Goal: Task Accomplishment & Management: Use online tool/utility

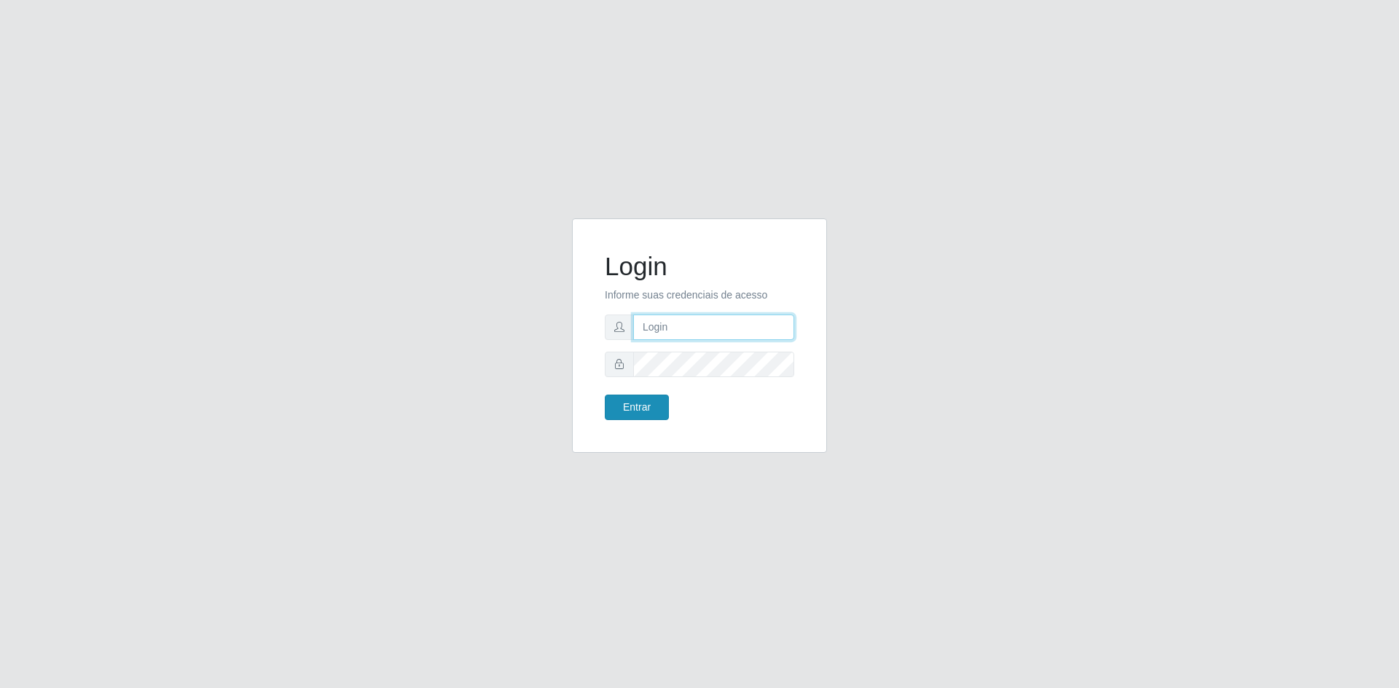
type input "[EMAIL_ADDRESS][DOMAIN_NAME]"
click at [645, 408] on button "Entrar" at bounding box center [637, 407] width 64 height 25
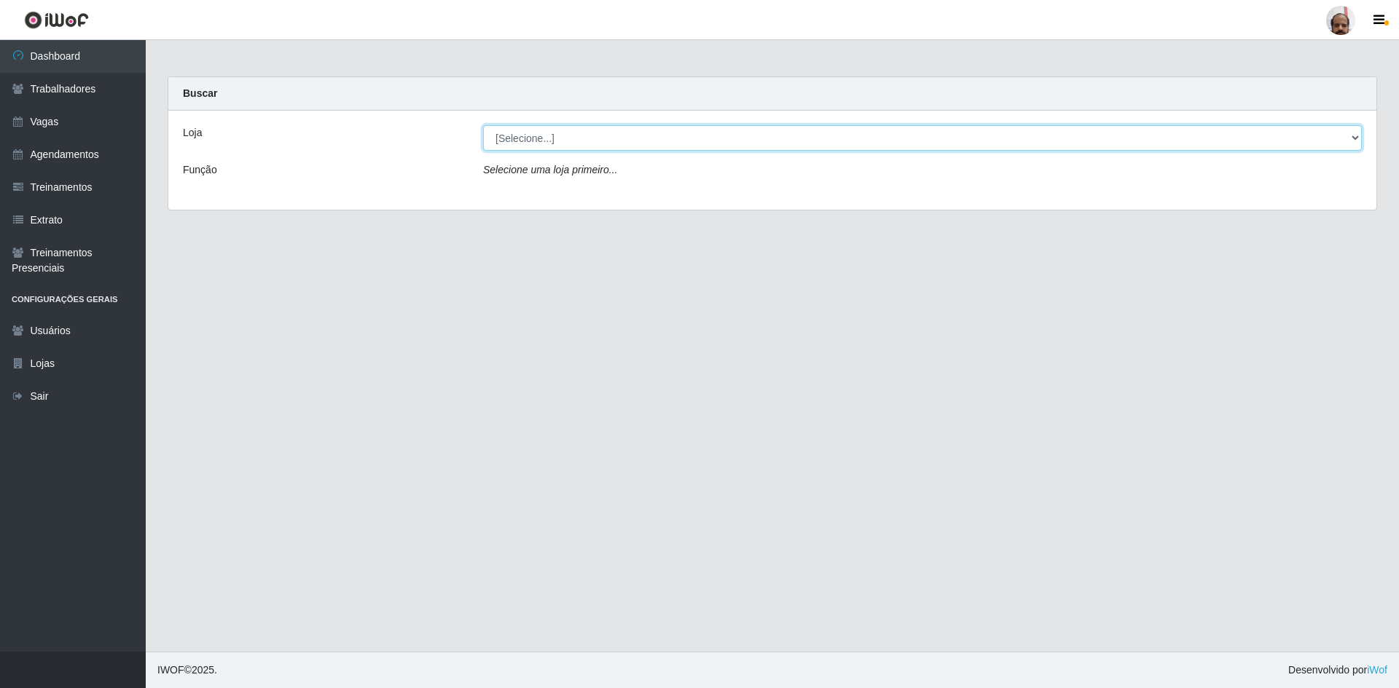
click at [742, 135] on select "[Selecione...] Mar Vermelho - Loja 05" at bounding box center [922, 137] width 879 height 25
select select "252"
click at [483, 125] on select "[Selecione...] Mar Vermelho - Loja 05" at bounding box center [922, 137] width 879 height 25
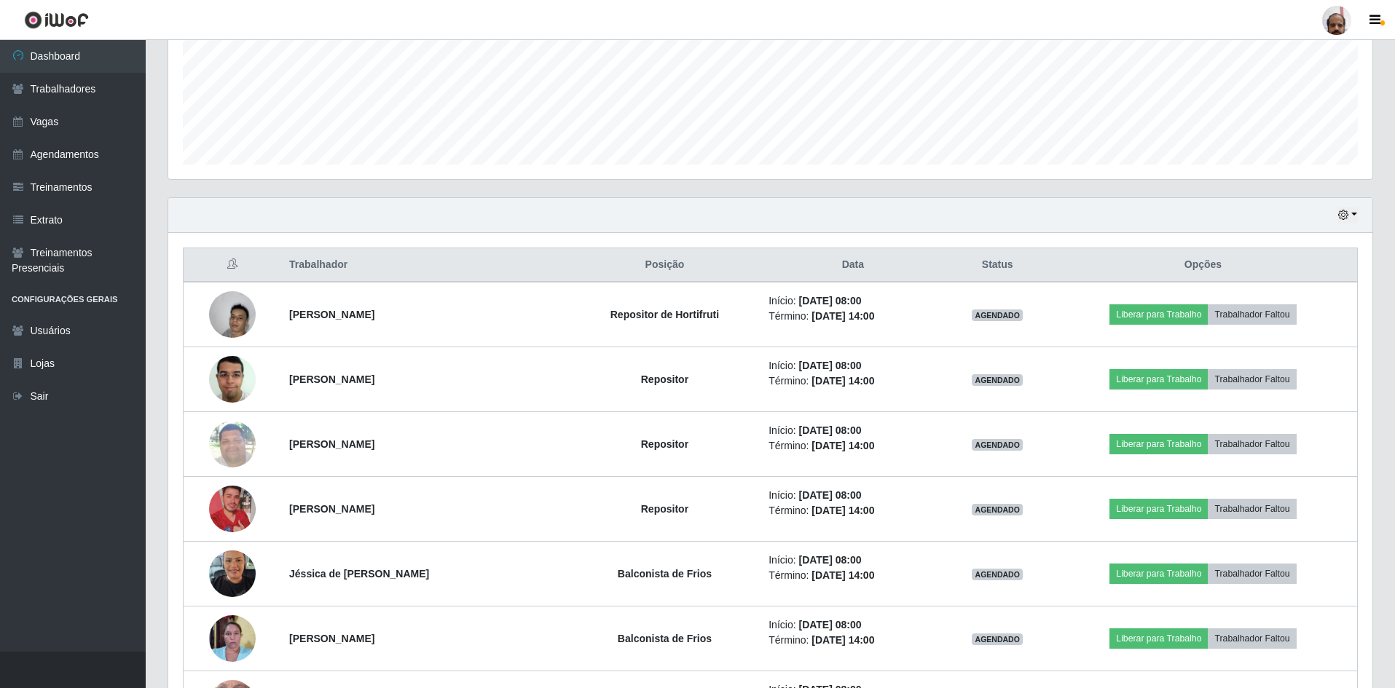
scroll to position [364, 0]
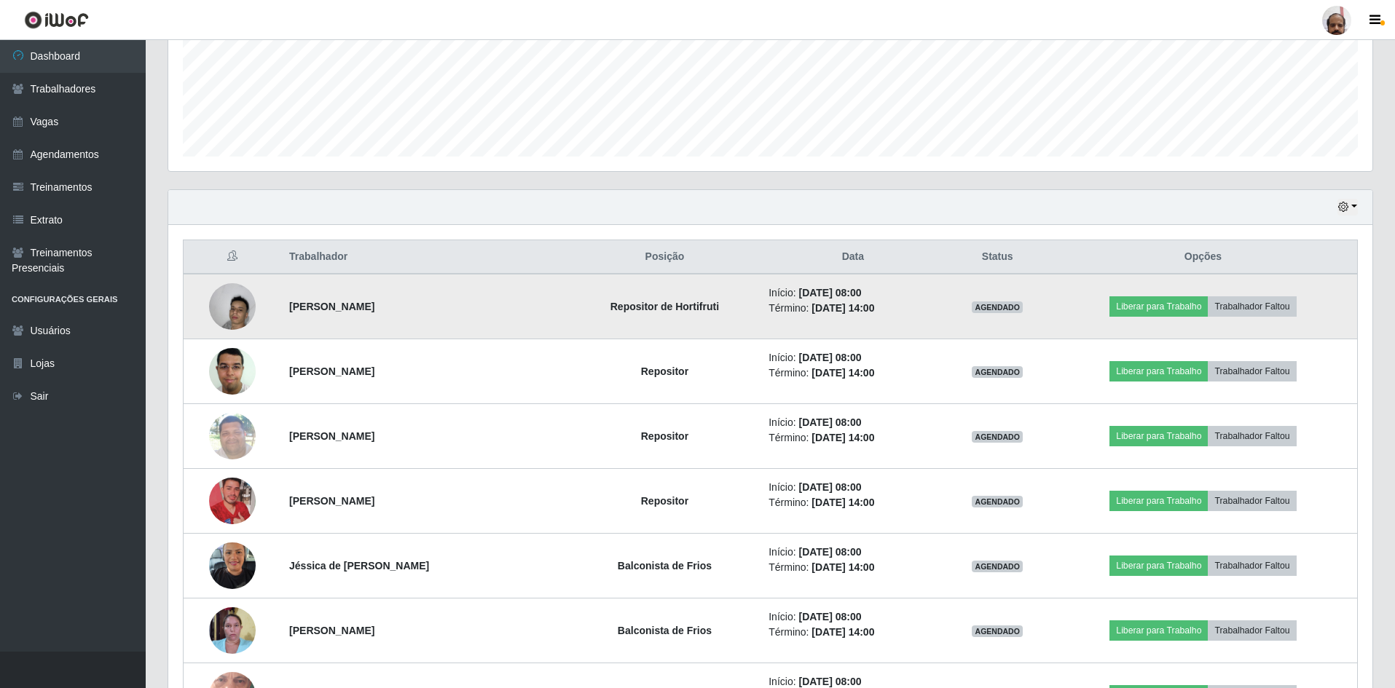
click at [247, 307] on img at bounding box center [232, 306] width 47 height 62
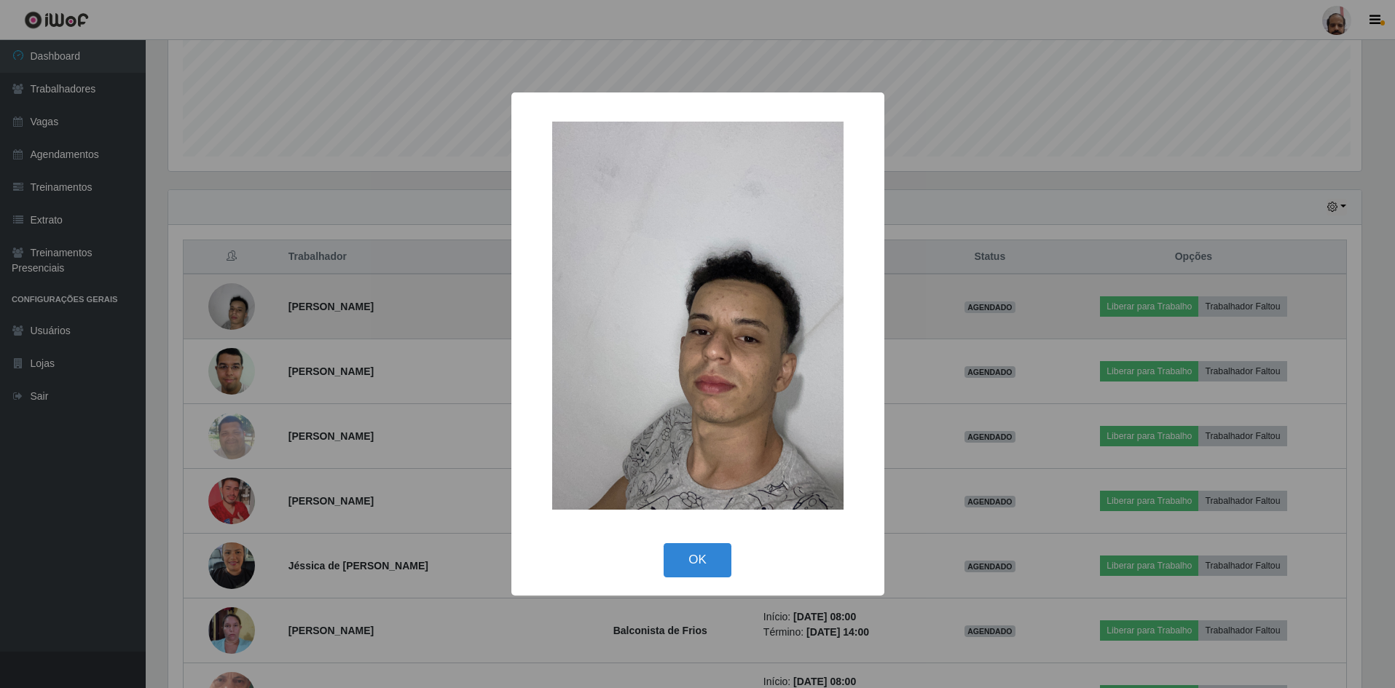
scroll to position [302, 1197]
click at [247, 307] on div "× OK Cancel" at bounding box center [699, 344] width 1399 height 688
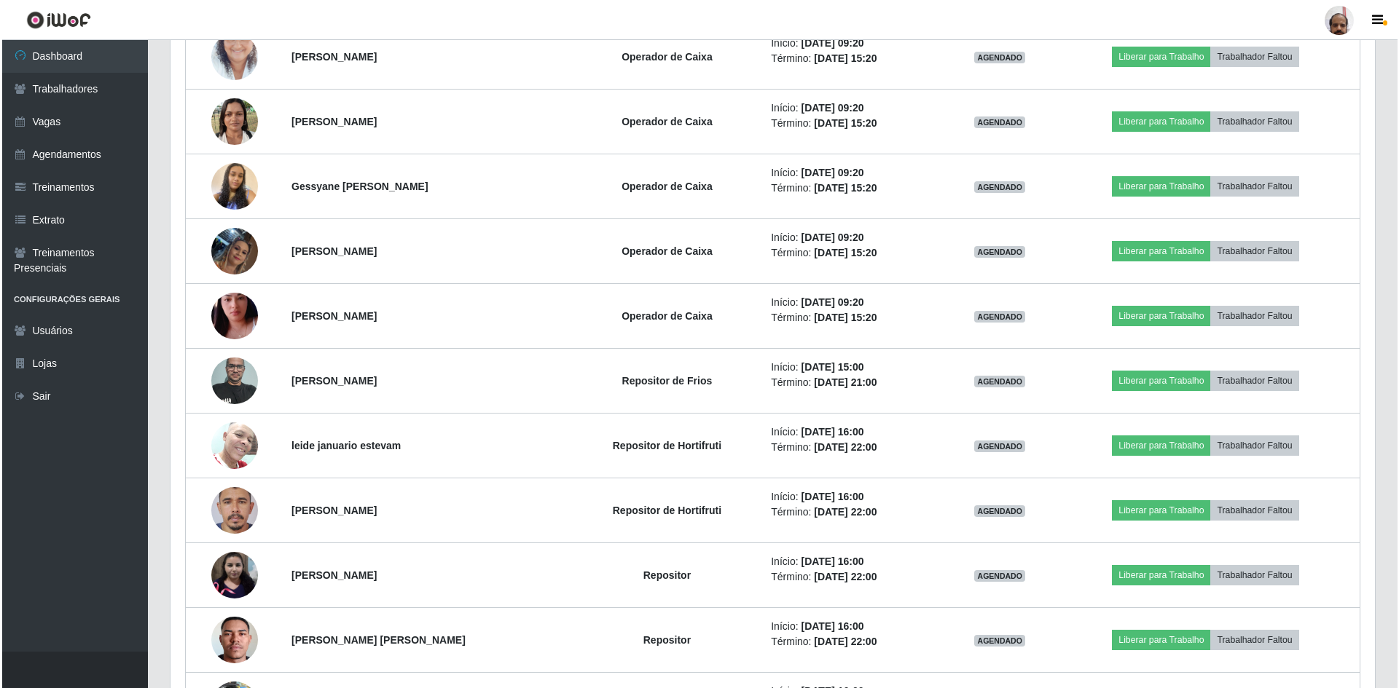
scroll to position [1166, 0]
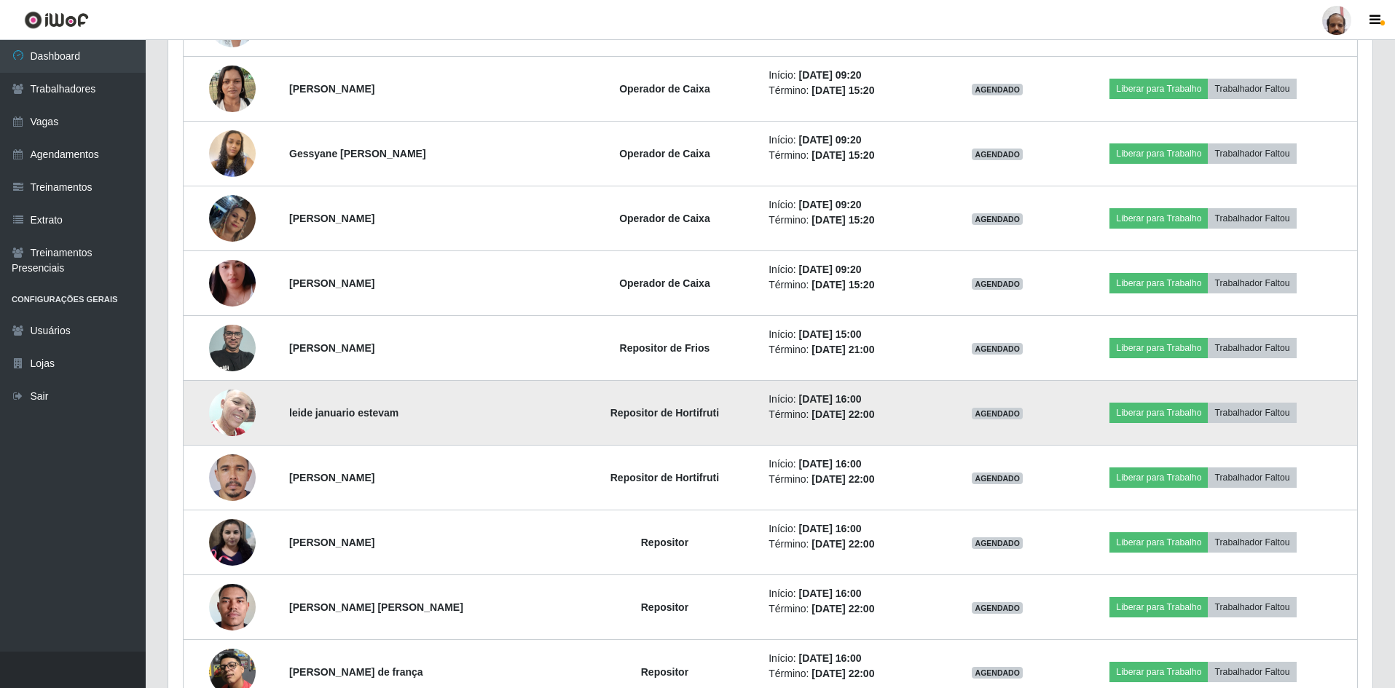
click at [241, 414] on img at bounding box center [232, 413] width 47 height 62
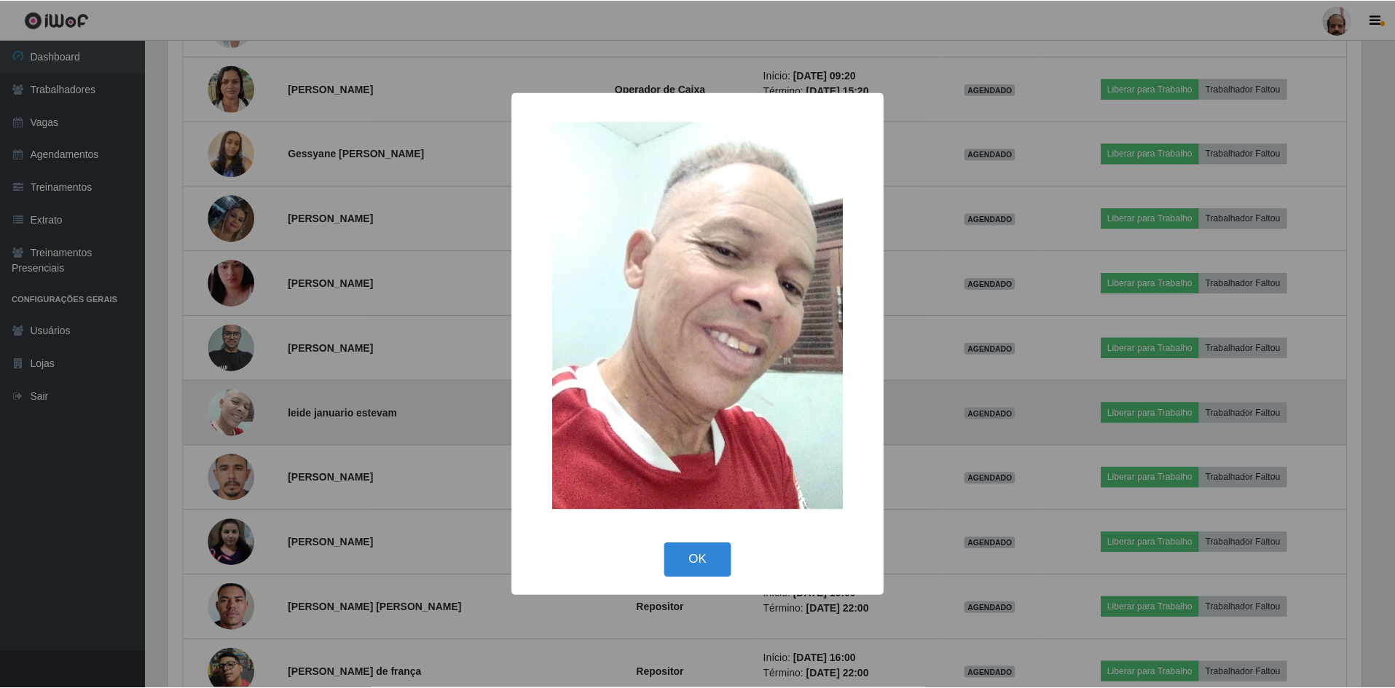
scroll to position [302, 1197]
click at [241, 414] on div "× OK Cancel" at bounding box center [699, 344] width 1399 height 688
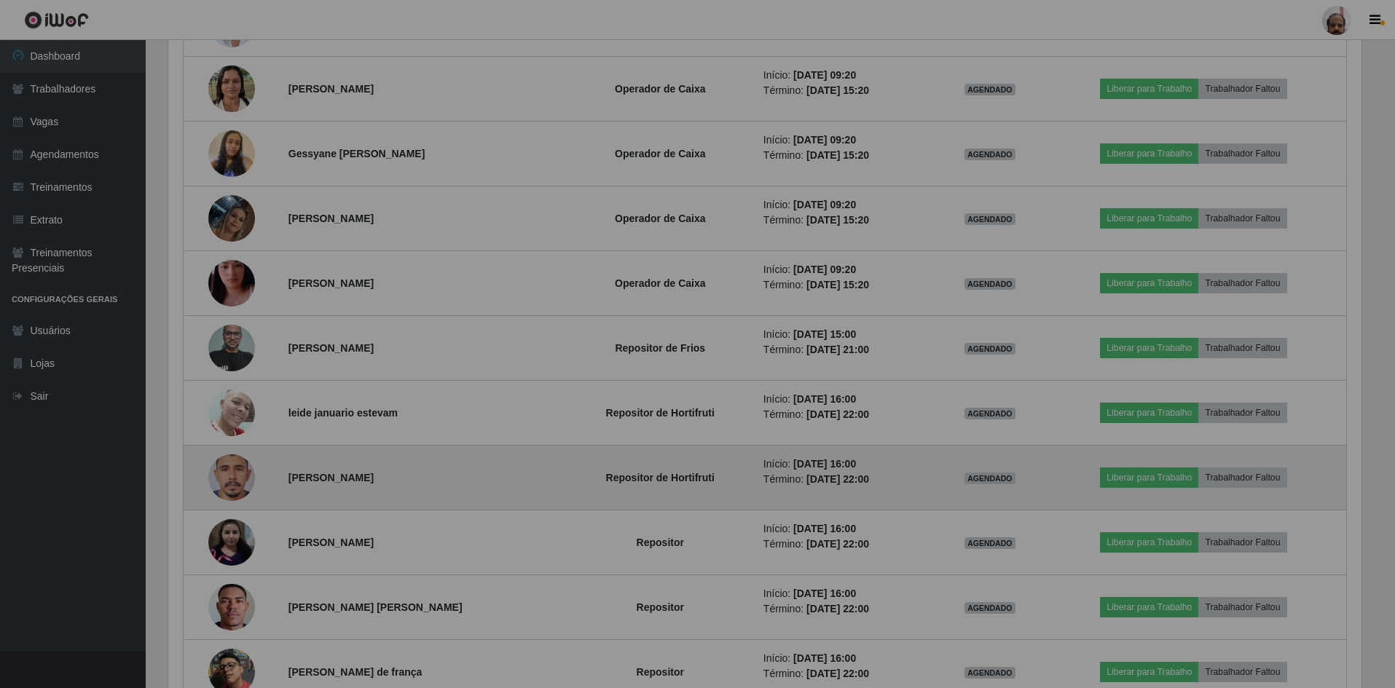
scroll to position [302, 1204]
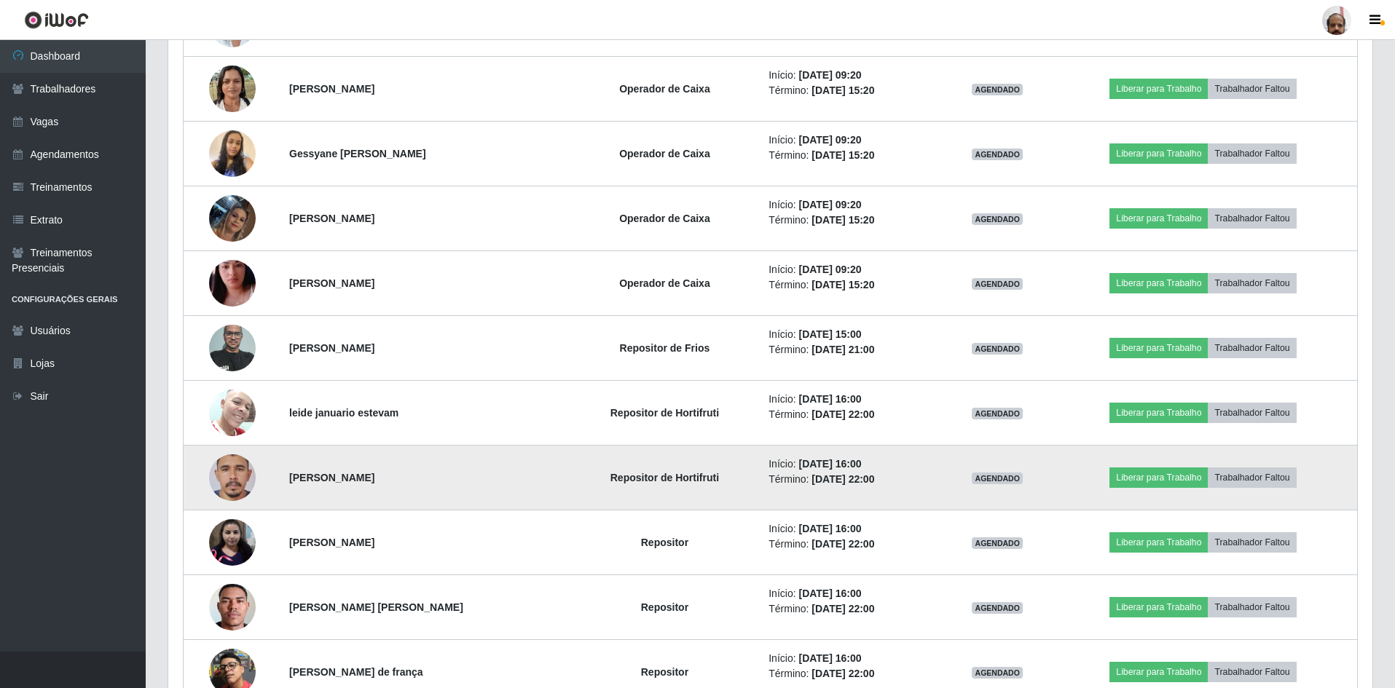
click at [235, 472] on img at bounding box center [232, 478] width 47 height 101
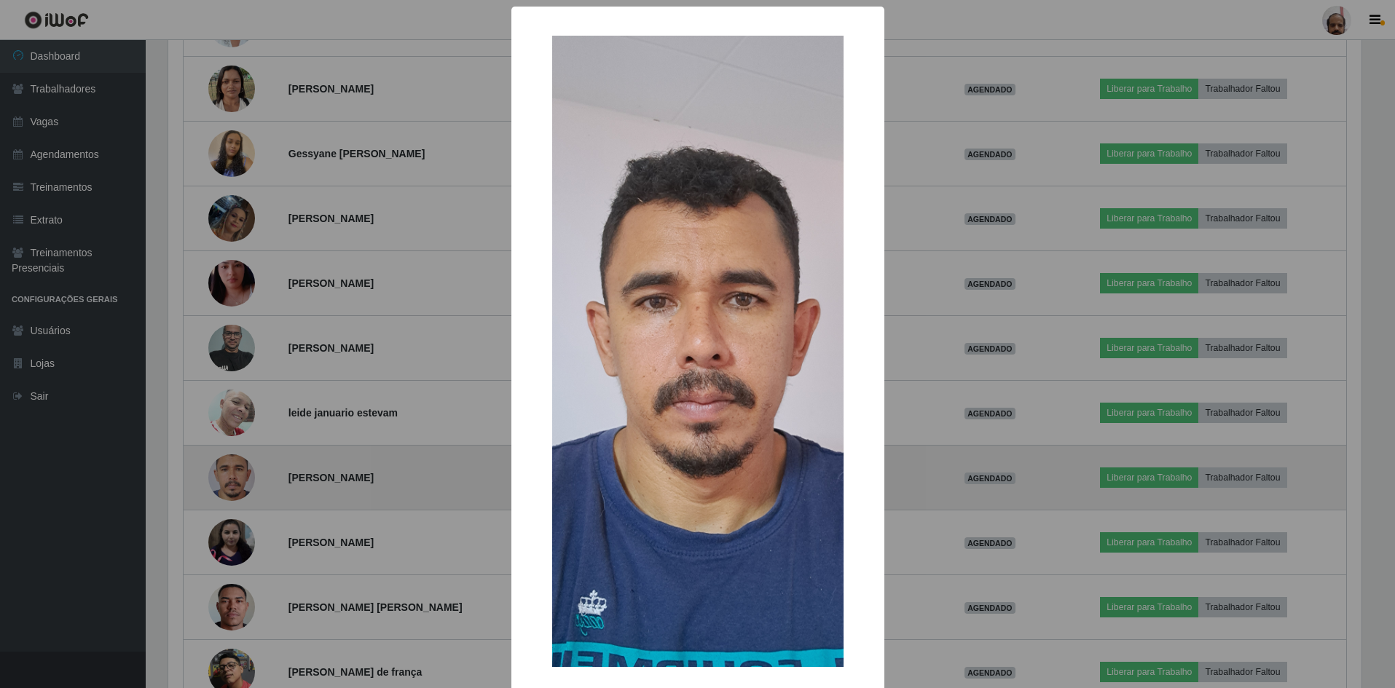
scroll to position [302, 1197]
click at [235, 472] on div "× OK Cancel" at bounding box center [699, 344] width 1399 height 688
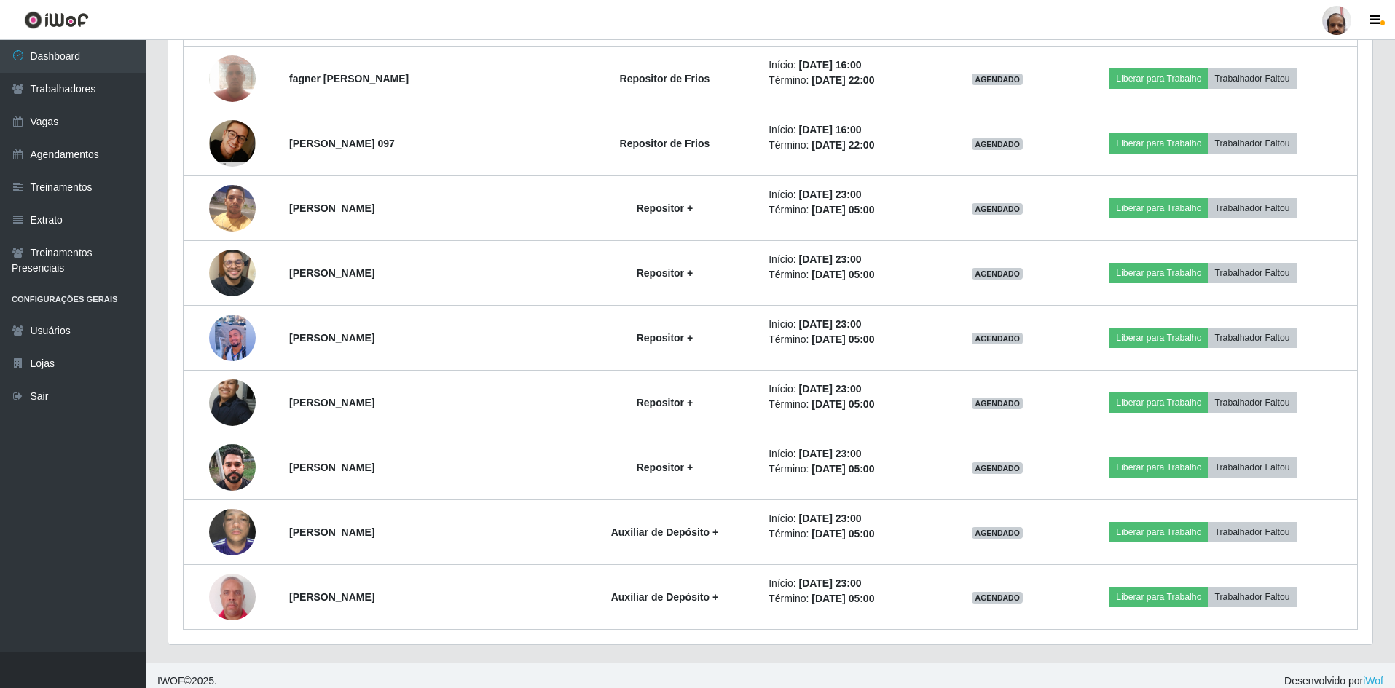
scroll to position [2094, 0]
